Goal: Check status: Check status

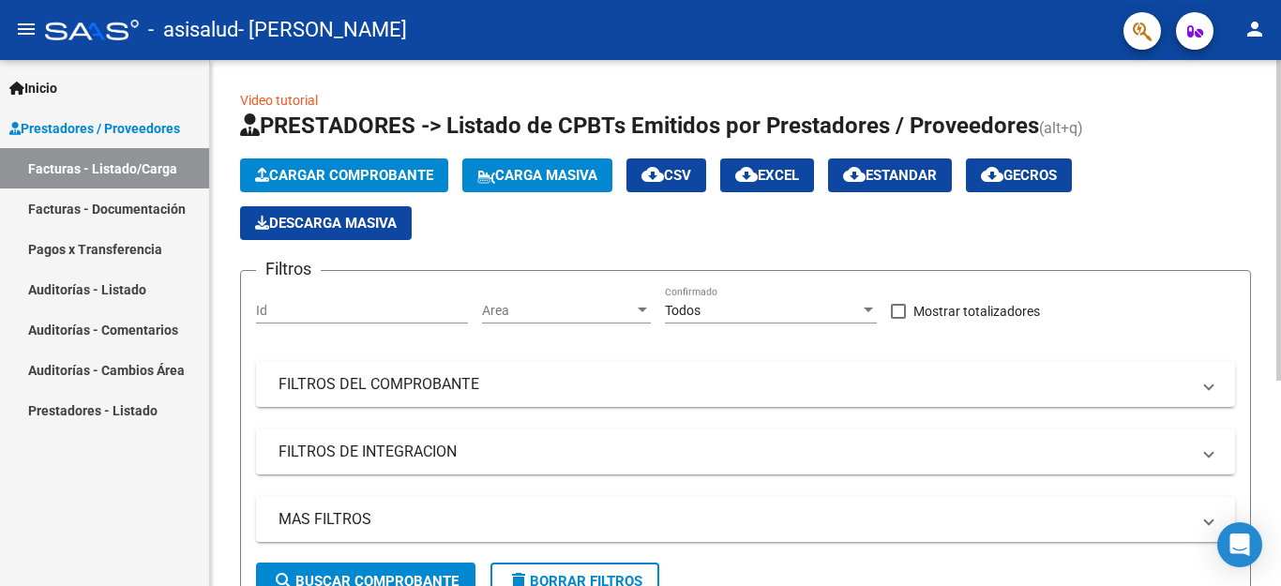
scroll to position [337, 0]
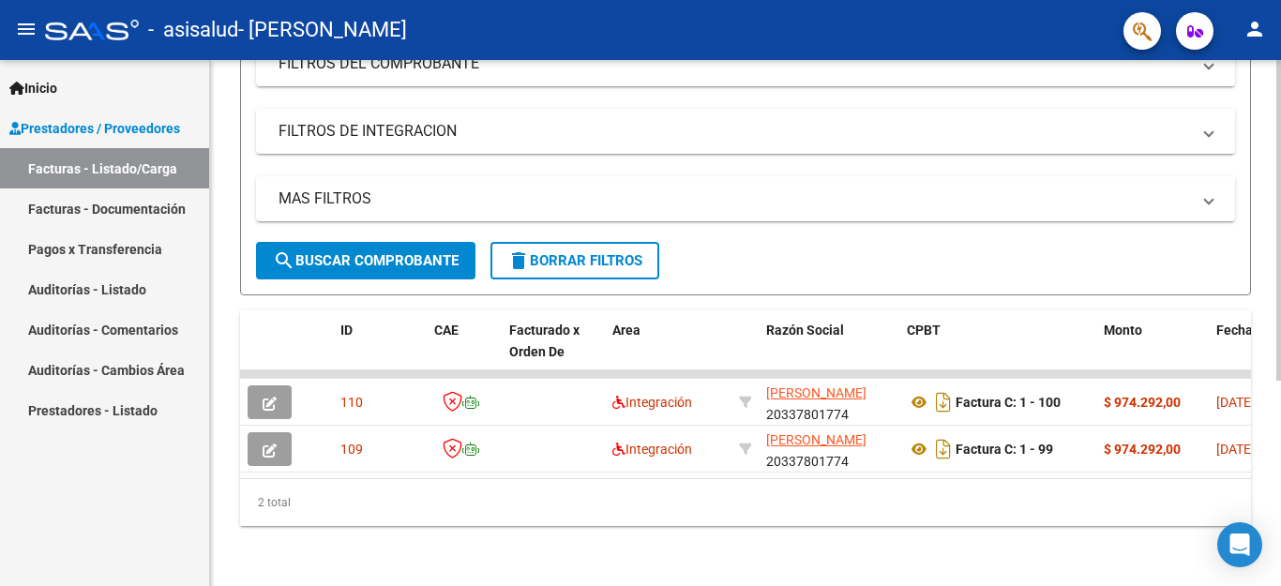
click at [1280, 381] on div at bounding box center [1278, 220] width 5 height 321
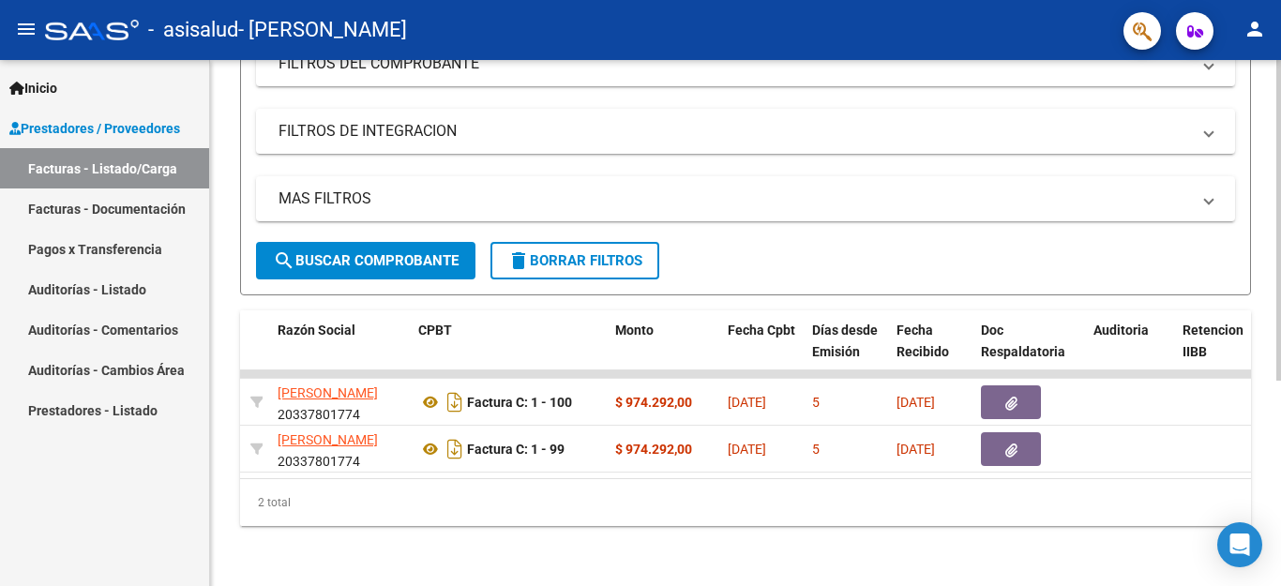
scroll to position [0, 485]
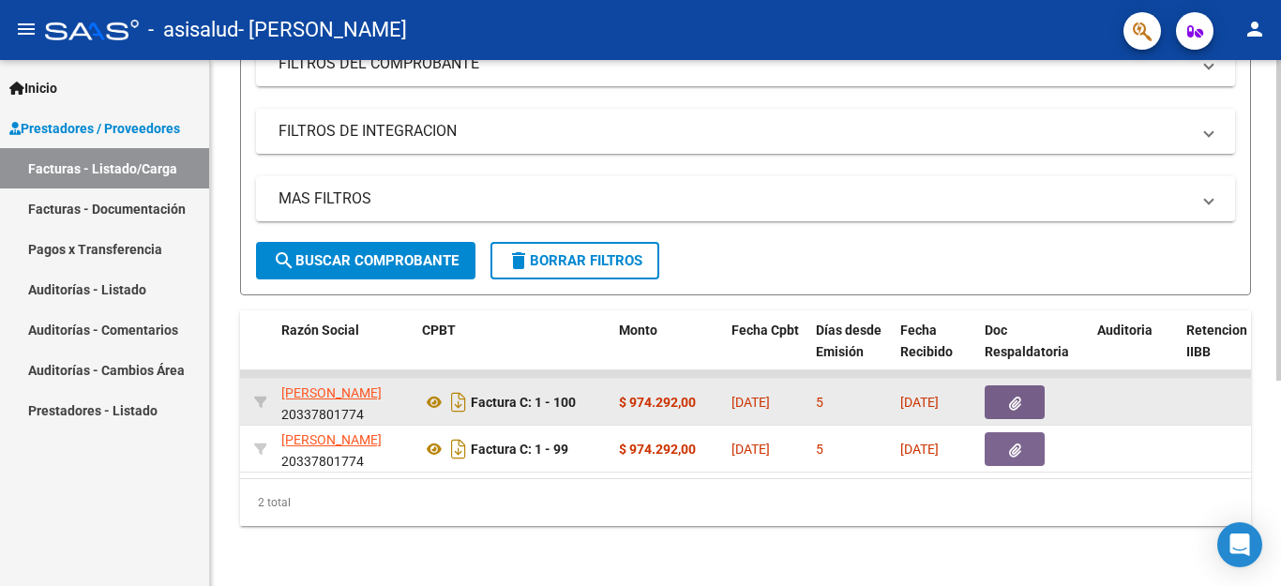
click at [909, 395] on span "[DATE]" at bounding box center [919, 402] width 38 height 15
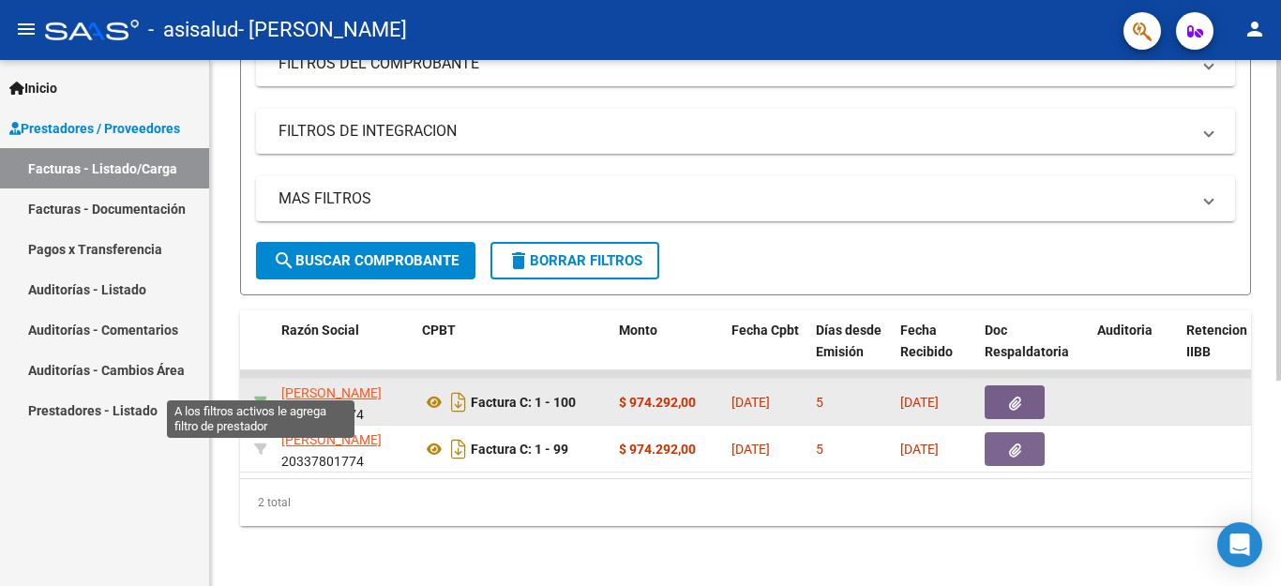
click at [263, 396] on icon at bounding box center [260, 402] width 13 height 13
type input "20337801774"
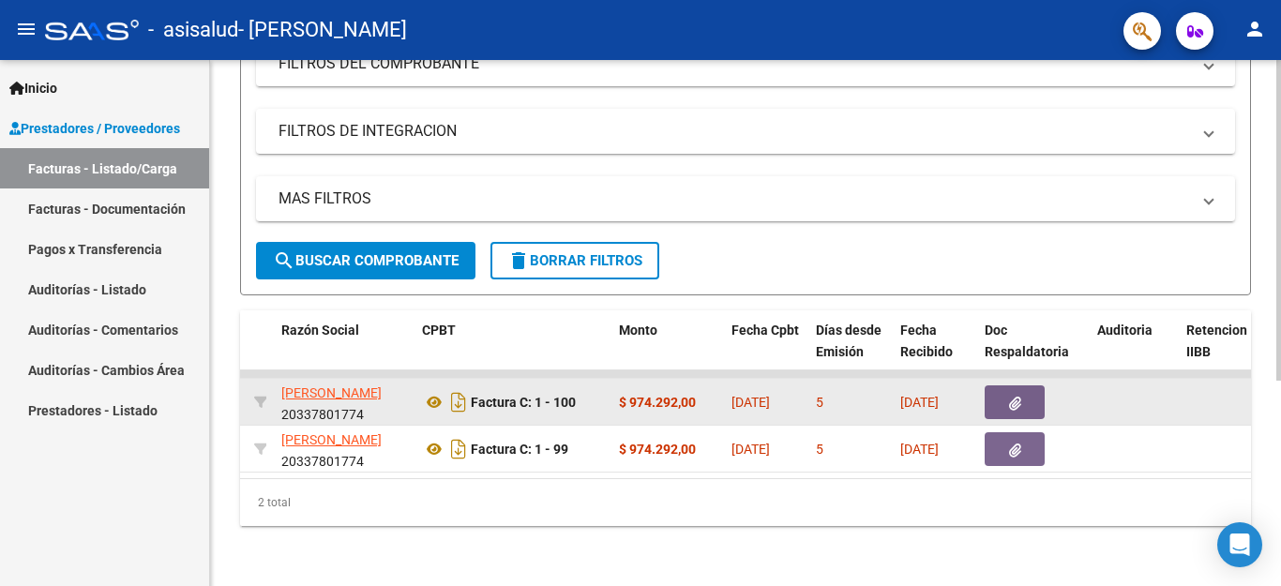
click at [939, 395] on span "[DATE]" at bounding box center [919, 402] width 38 height 15
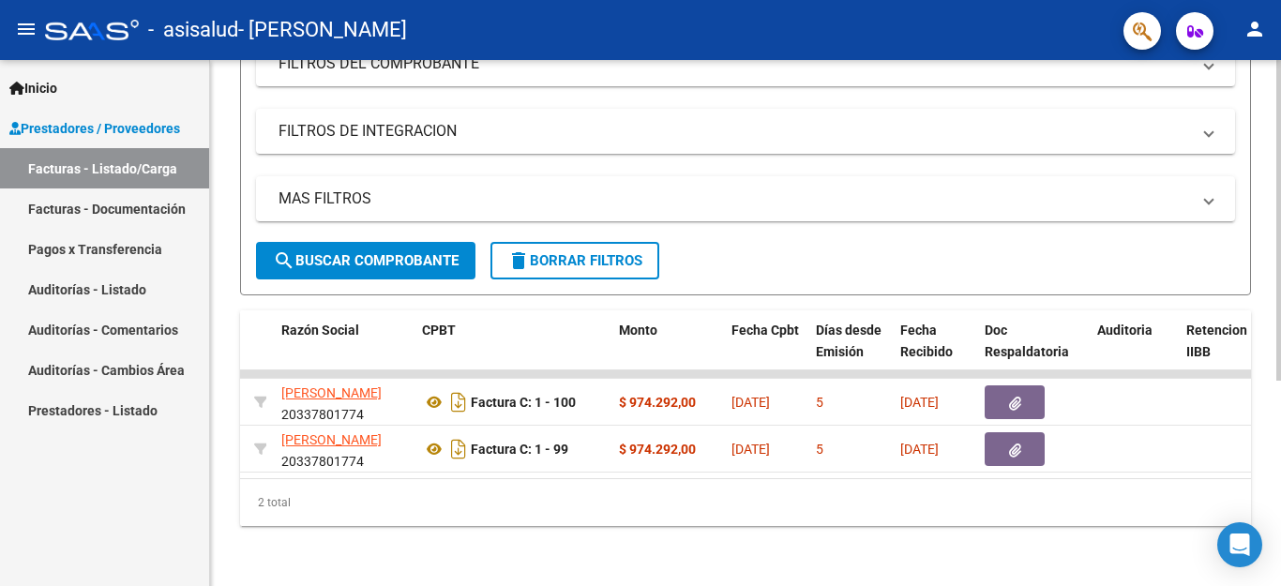
click at [955, 480] on div "2 total" at bounding box center [745, 502] width 1011 height 47
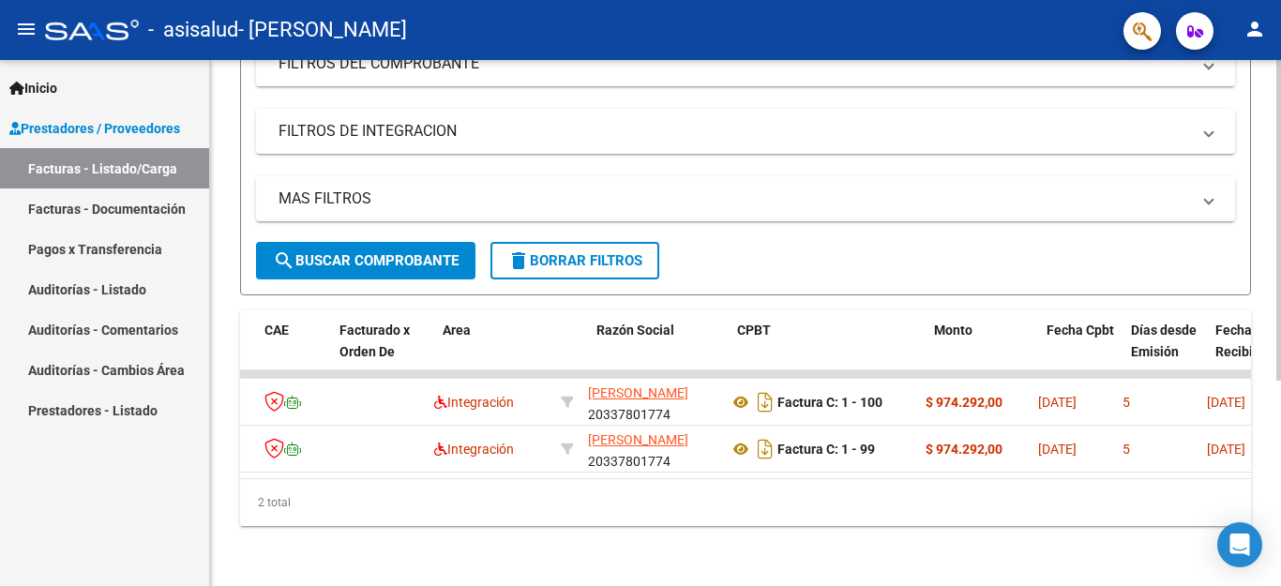
scroll to position [0, 182]
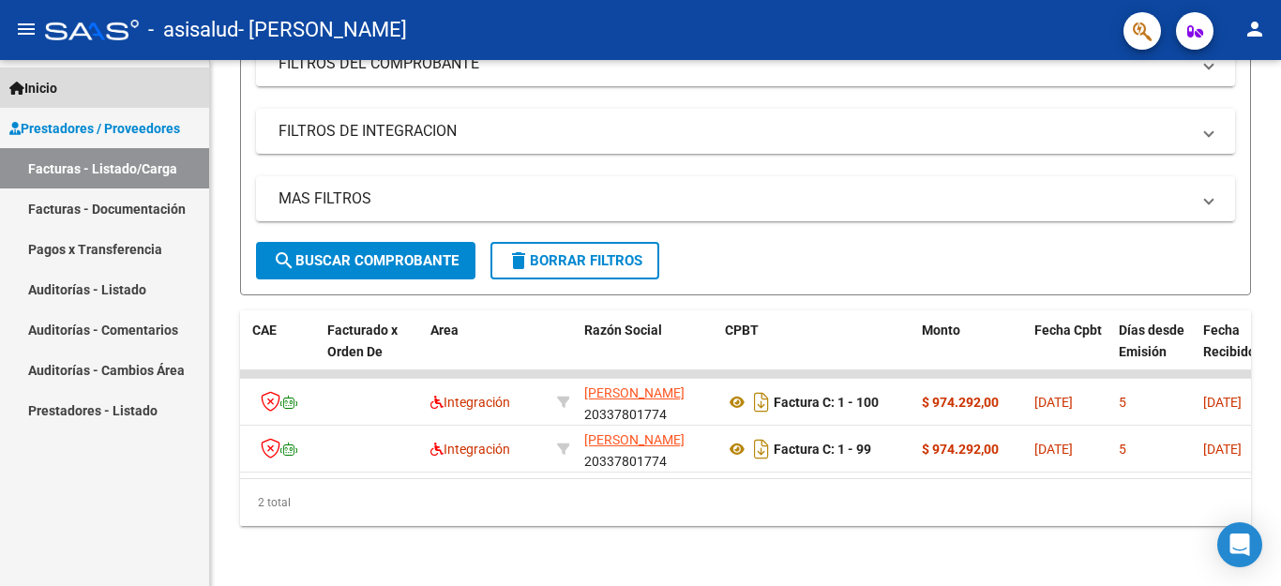
click at [66, 79] on link "Inicio" at bounding box center [104, 88] width 209 height 40
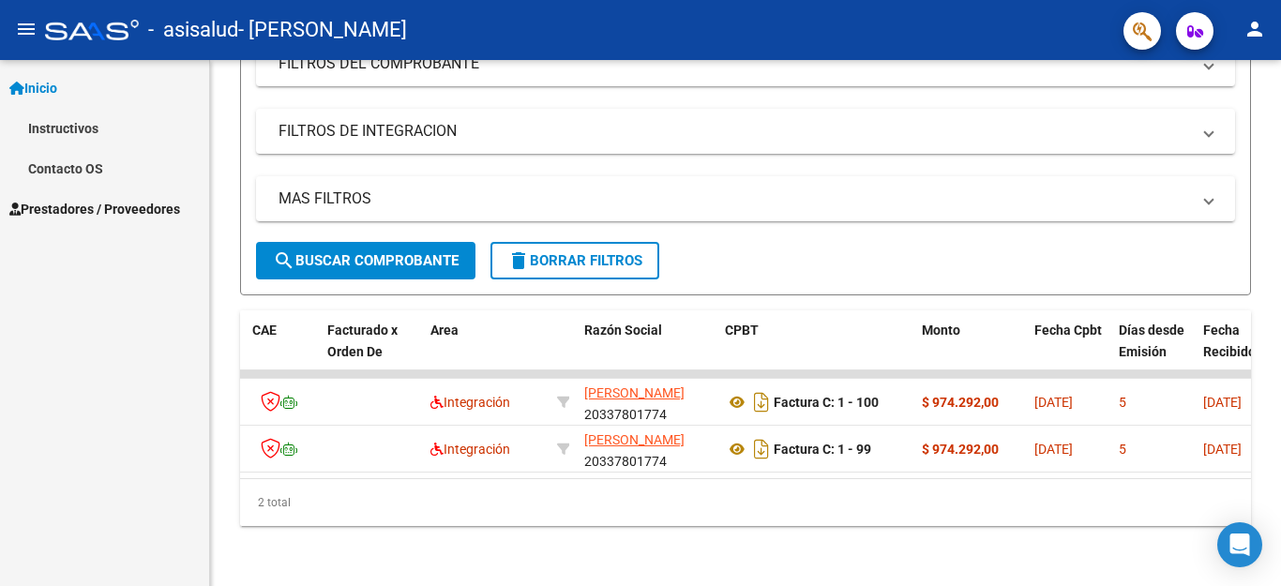
click at [43, 94] on span "Inicio" at bounding box center [33, 88] width 48 height 21
